Goal: Contribute content: Add original content to the website for others to see

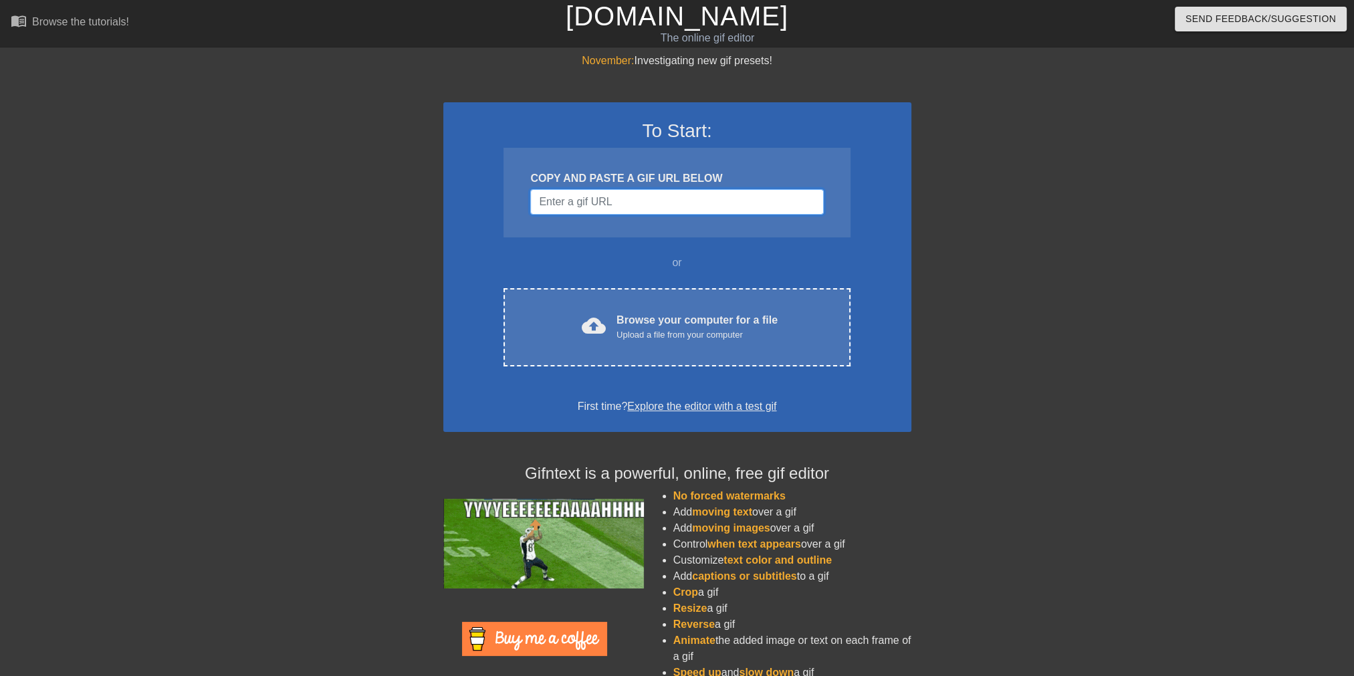
click at [661, 203] on input "Username" at bounding box center [676, 201] width 293 height 25
paste input "[URL][DOMAIN_NAME]"
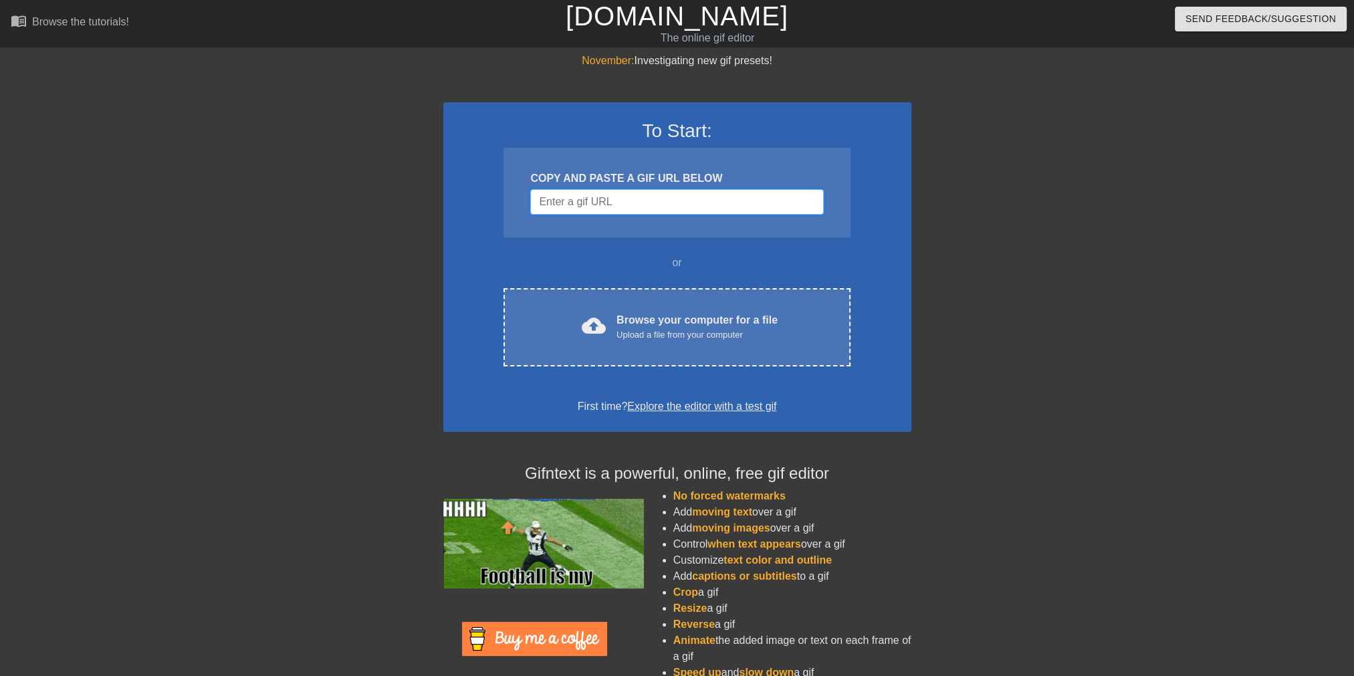
type input "[URL][DOMAIN_NAME]"
paste input "[URL][DOMAIN_NAME]"
type input "[URL][DOMAIN_NAME]"
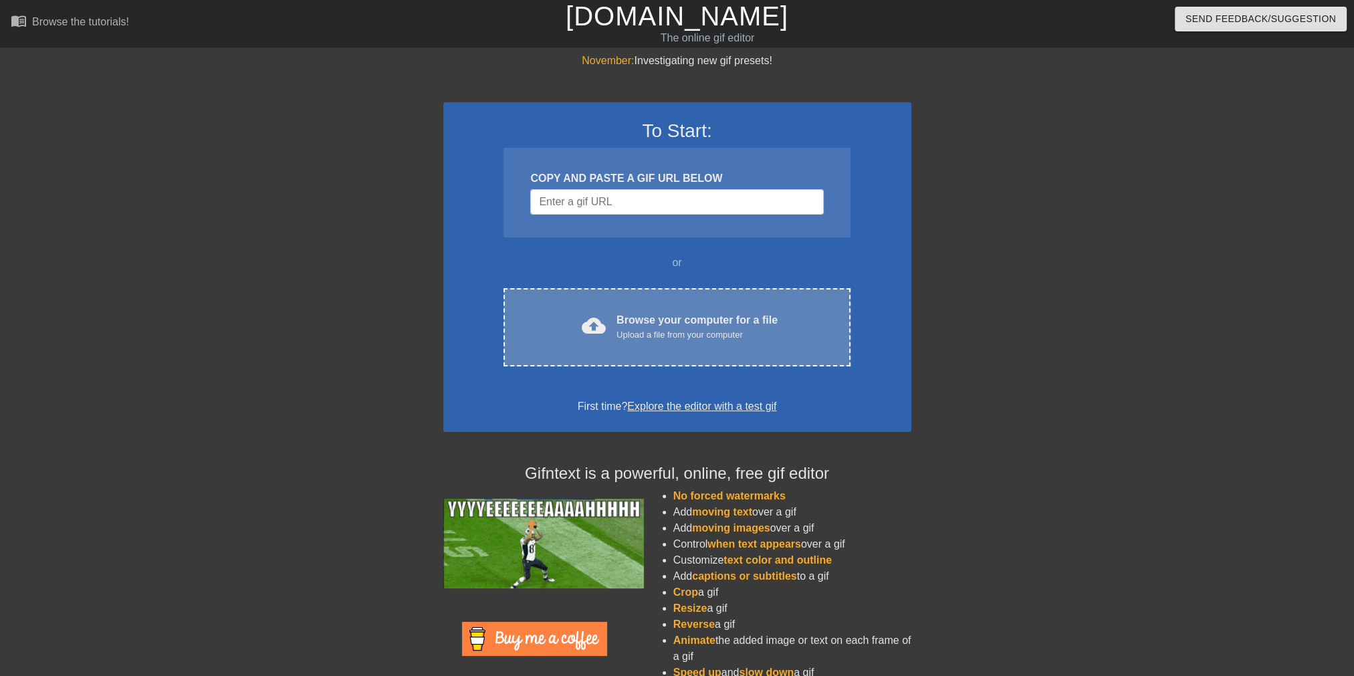
click at [691, 316] on div "Browse your computer for a file Upload a file from your computer" at bounding box center [696, 326] width 161 height 29
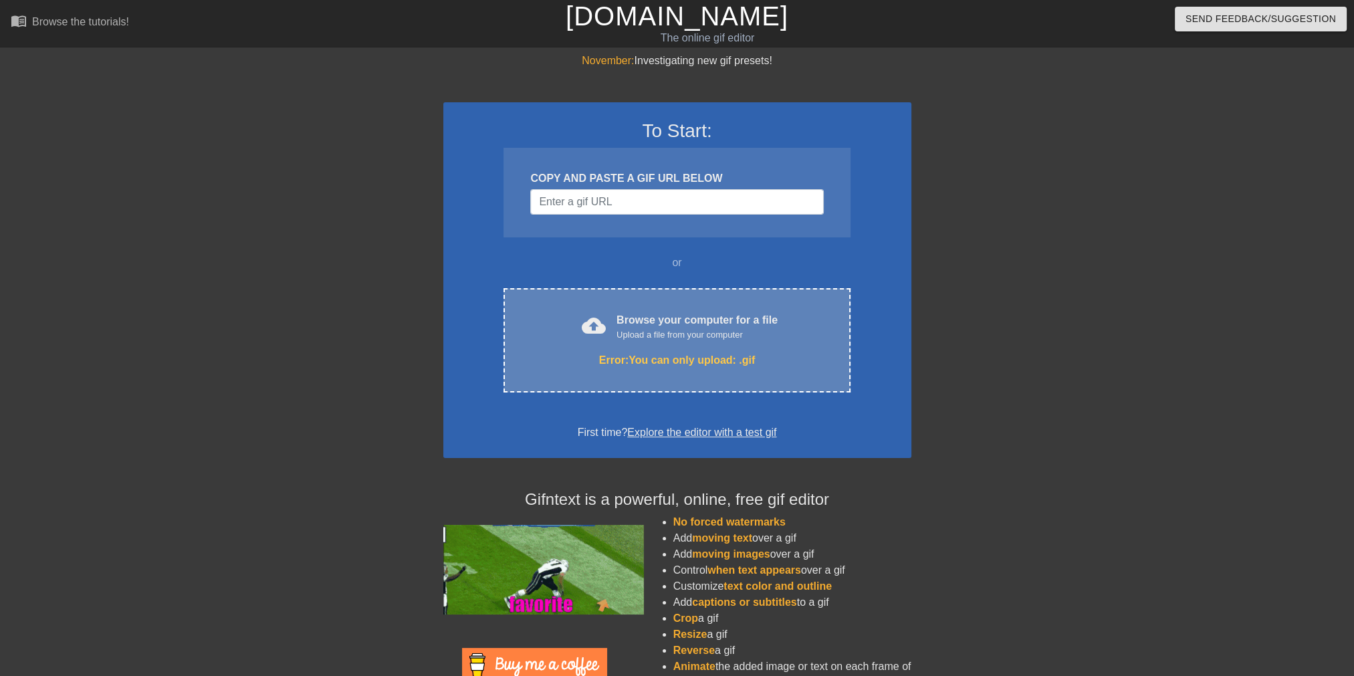
click at [655, 376] on div "cloud_upload Browse your computer for a file Upload a file from your computer E…" at bounding box center [676, 340] width 346 height 104
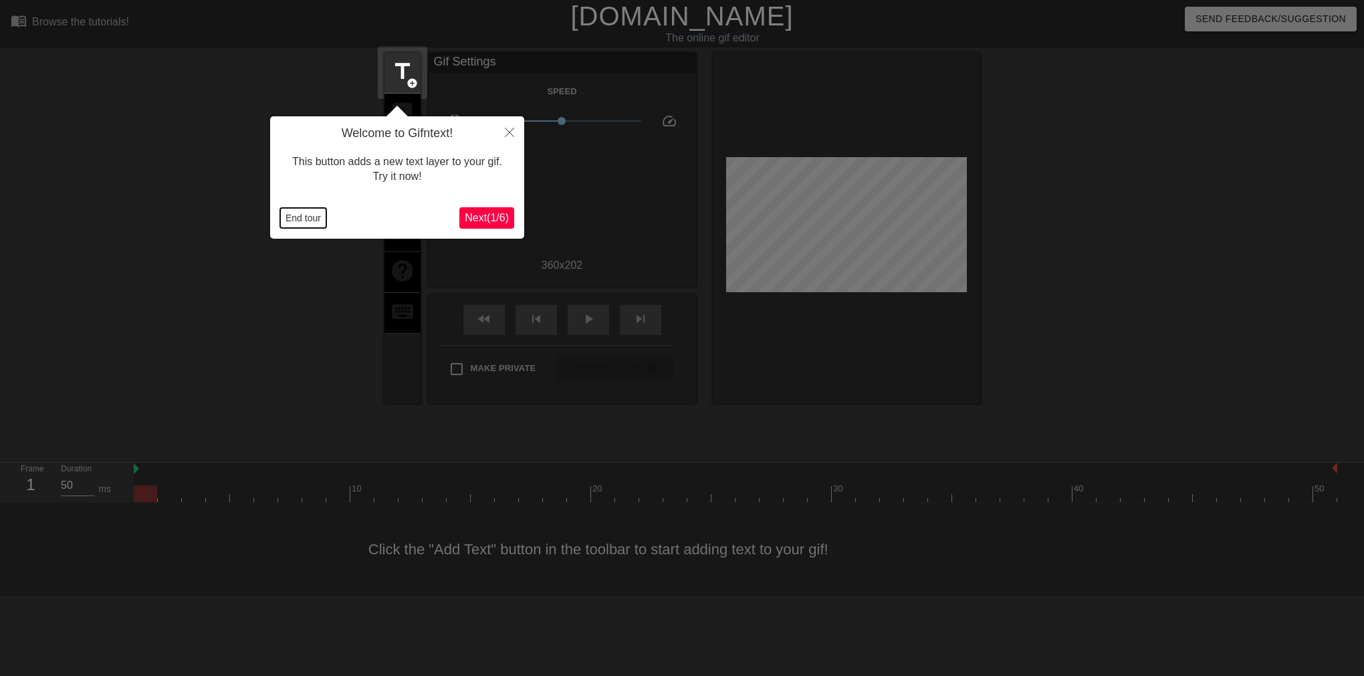
click at [297, 220] on button "End tour" at bounding box center [303, 218] width 46 height 20
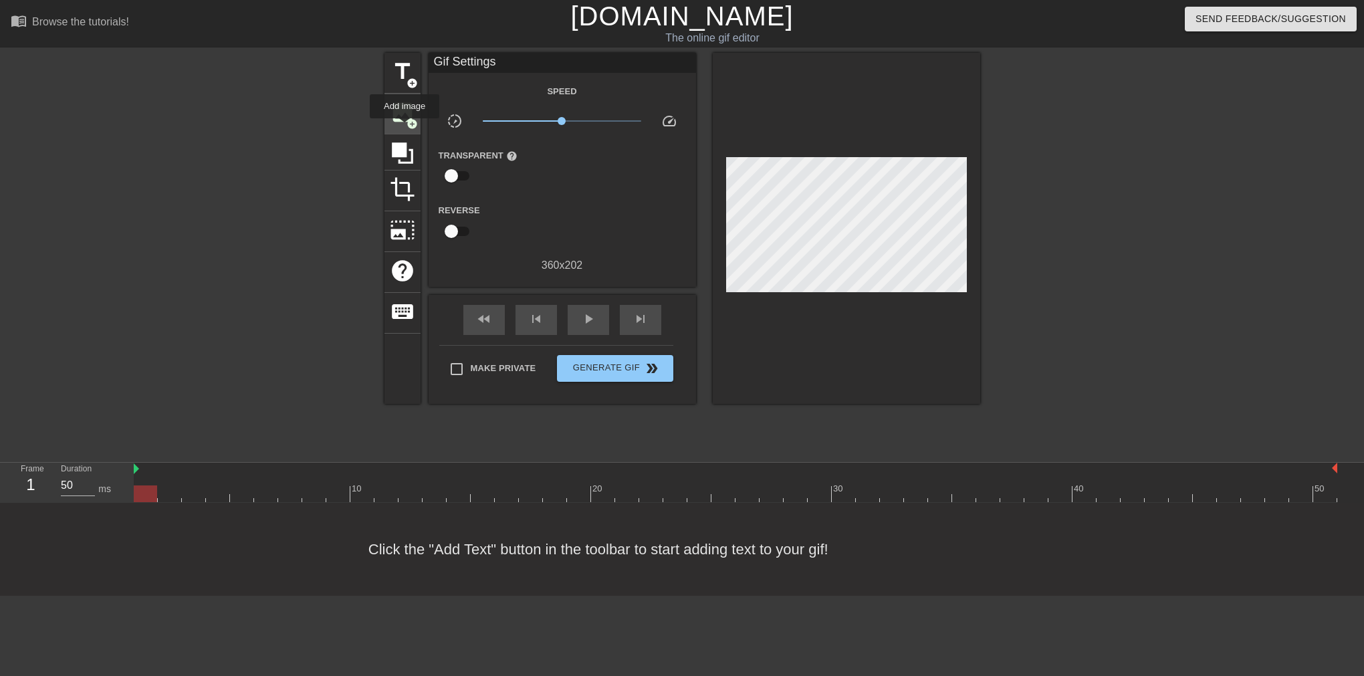
click at [405, 126] on div "image add_circle" at bounding box center [402, 114] width 36 height 41
drag, startPoint x: 1074, startPoint y: 189, endPoint x: 964, endPoint y: 389, distance: 228.9
click at [978, 386] on div at bounding box center [846, 228] width 267 height 351
click at [410, 118] on span "add_circle" at bounding box center [412, 123] width 11 height 11
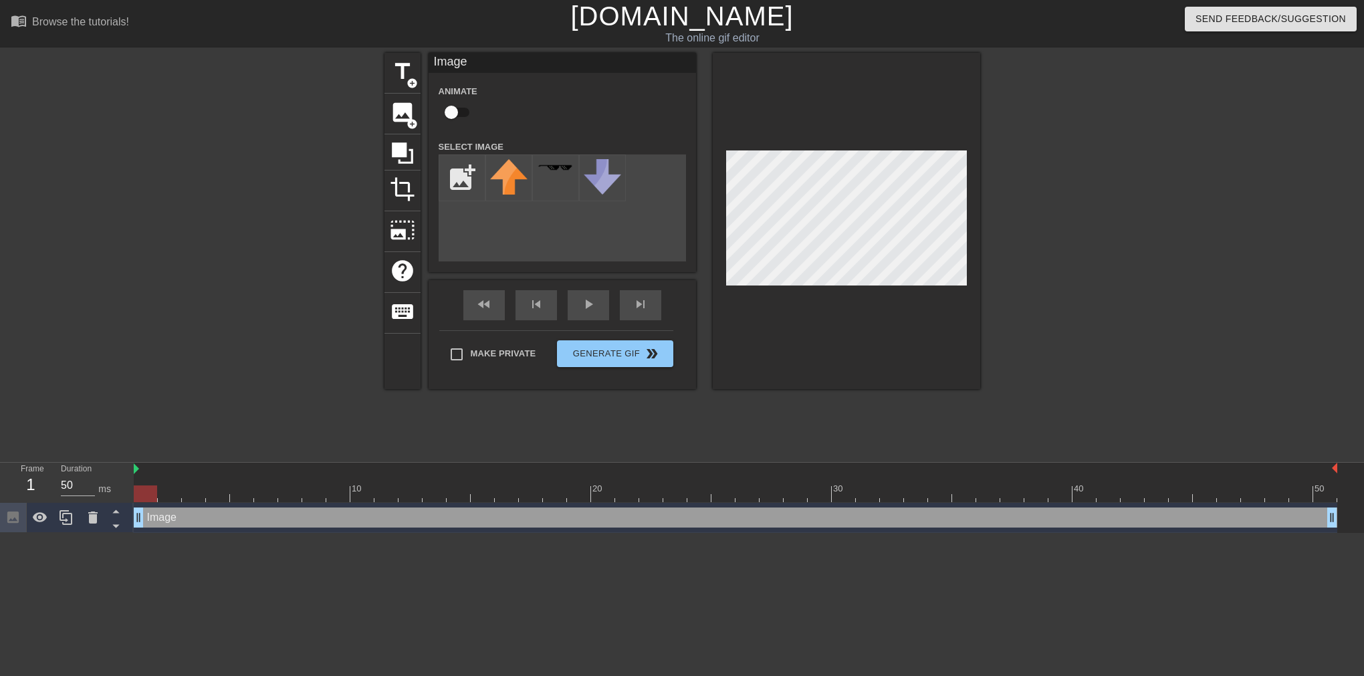
click at [546, 220] on div "add_photo_alternate" at bounding box center [562, 207] width 247 height 107
click at [580, 265] on div "Image Animate Select Image add_photo_alternate" at bounding box center [562, 162] width 267 height 219
click at [465, 113] on input "checkbox" at bounding box center [451, 112] width 76 height 25
click at [463, 113] on input "checkbox" at bounding box center [464, 112] width 76 height 25
checkbox input "false"
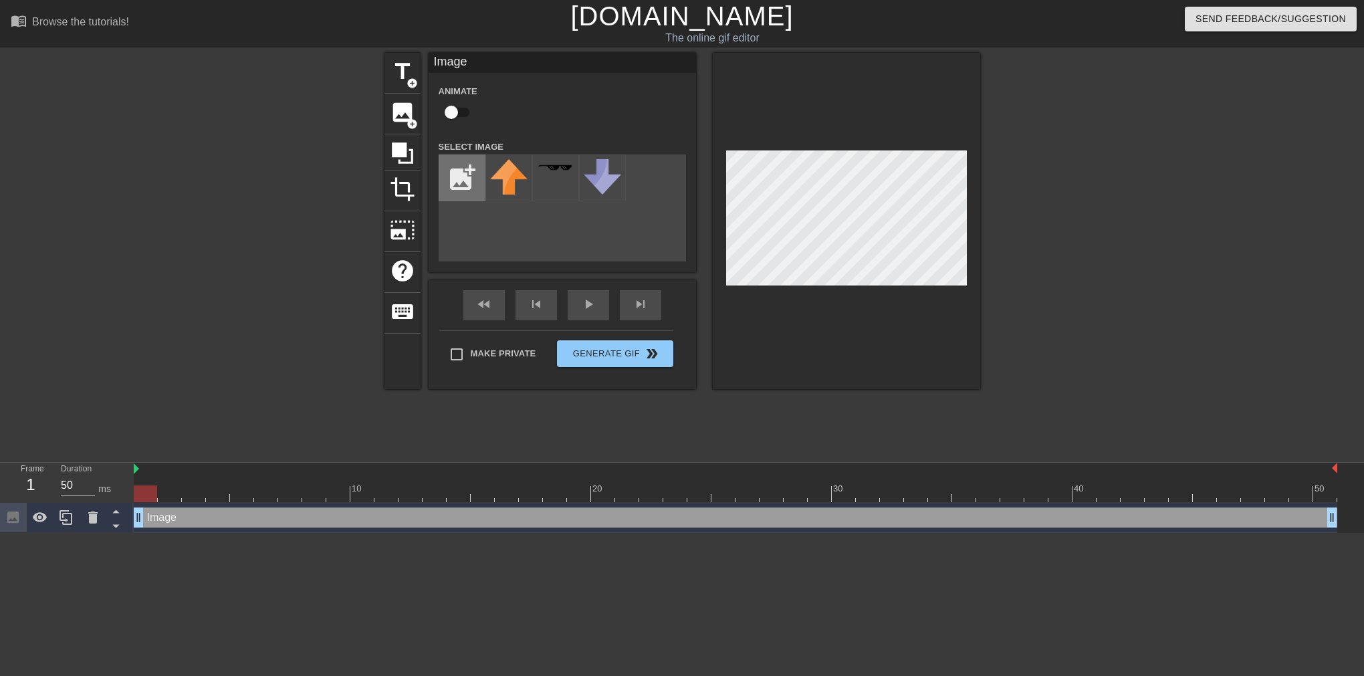
click at [463, 181] on input "file" at bounding box center [461, 177] width 45 height 45
type input "C:\fakepath\Image.jpg"
click at [509, 191] on img at bounding box center [508, 177] width 37 height 37
click at [1103, 269] on div at bounding box center [1096, 253] width 201 height 401
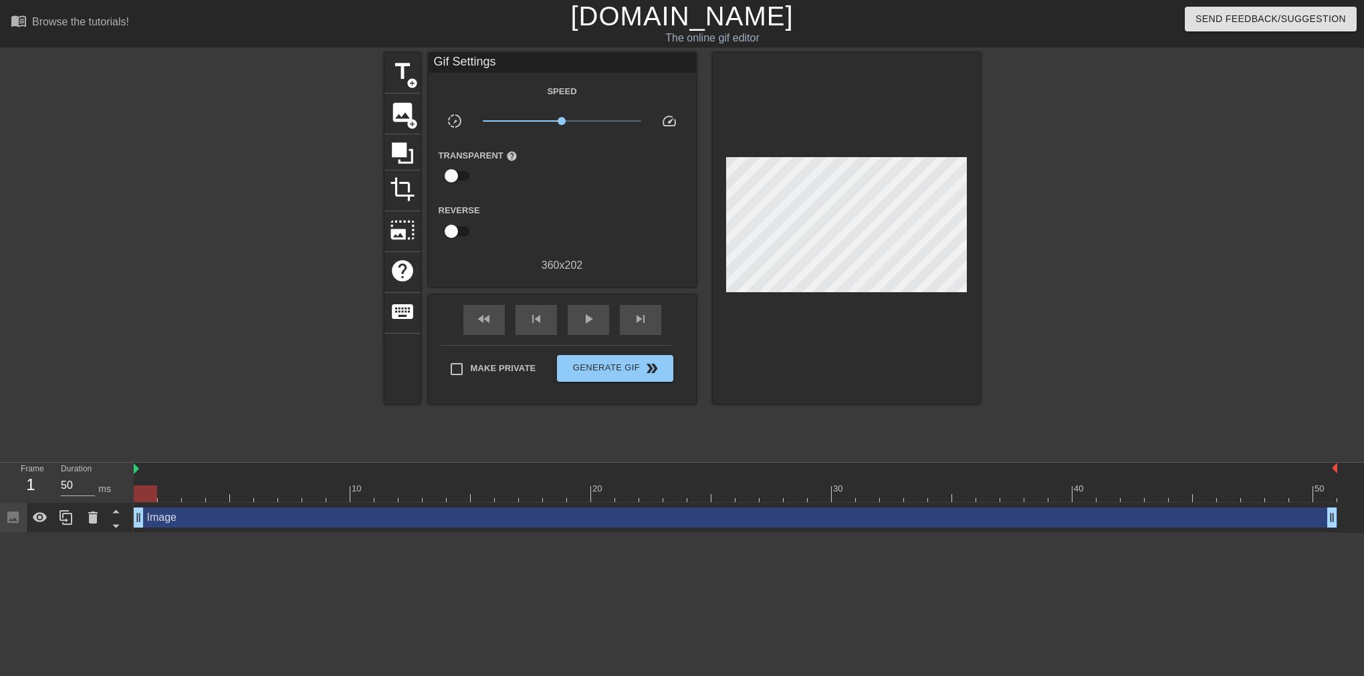
drag, startPoint x: 146, startPoint y: 491, endPoint x: 156, endPoint y: 488, distance: 11.0
click at [156, 488] on div at bounding box center [145, 493] width 23 height 17
click at [164, 492] on div at bounding box center [736, 493] width 1204 height 17
drag, startPoint x: 173, startPoint y: 495, endPoint x: 5, endPoint y: 454, distance: 172.7
click at [18, 461] on div "menu_book Browse the tutorials! [DOMAIN_NAME] The online gif editor Send Feedba…" at bounding box center [682, 266] width 1364 height 533
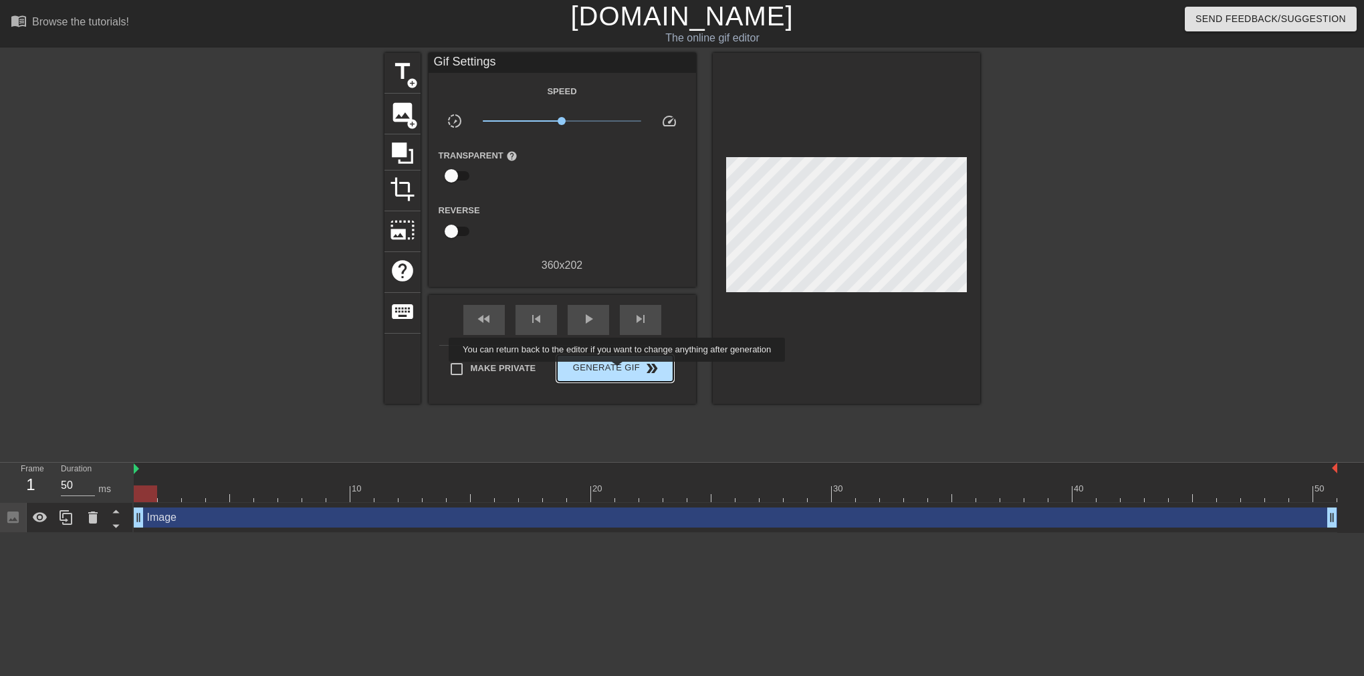
click at [618, 372] on span "Generate Gif double_arrow" at bounding box center [614, 368] width 105 height 16
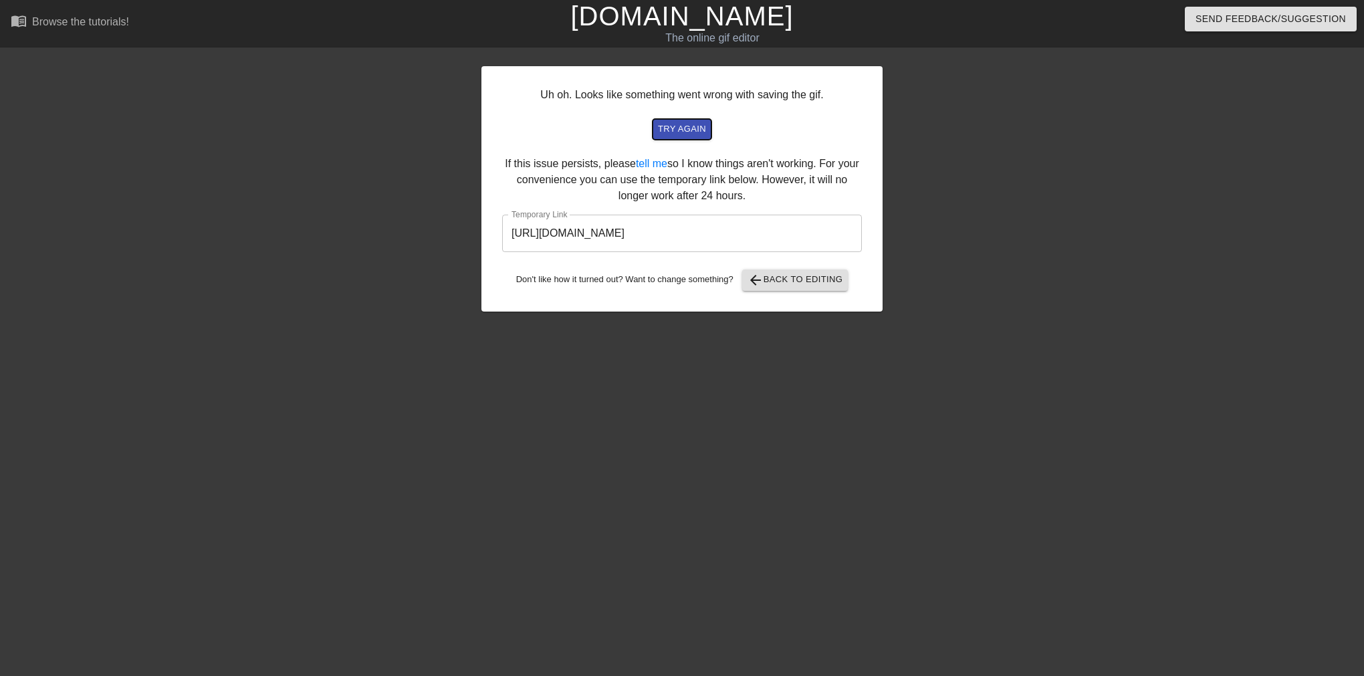
click at [691, 131] on span "try again" at bounding box center [682, 129] width 48 height 15
click at [762, 229] on input "[URL][DOMAIN_NAME]" at bounding box center [682, 233] width 360 height 37
click at [762, 228] on input "[URL][DOMAIN_NAME]" at bounding box center [682, 233] width 360 height 37
drag, startPoint x: 800, startPoint y: 239, endPoint x: 456, endPoint y: 213, distance: 344.7
click at [456, 213] on div "Uh oh. Looks like something went wrong with saving the gif. try again If this i…" at bounding box center [682, 253] width 1364 height 401
